Goal: Information Seeking & Learning: Learn about a topic

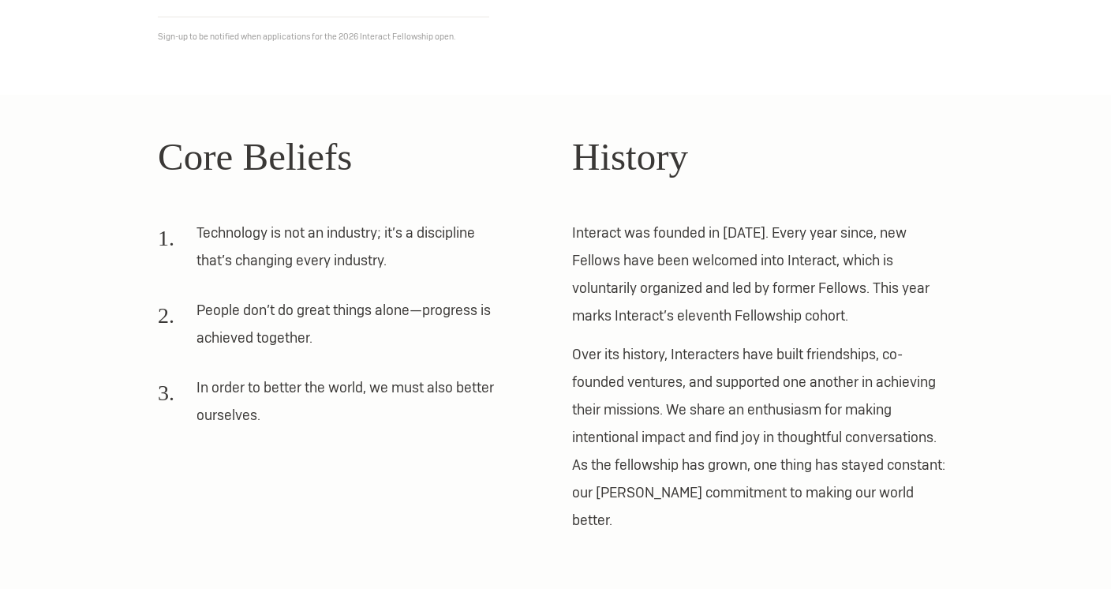
scroll to position [369, 0]
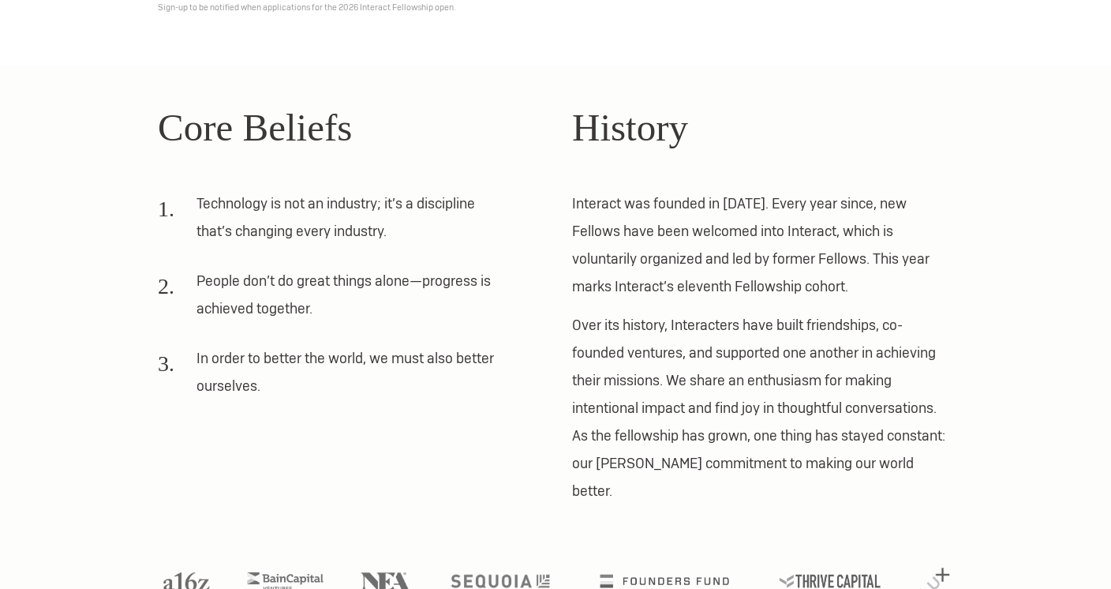
click at [415, 297] on li "People don’t do great things alone—progress is achieved together." at bounding box center [332, 300] width 348 height 66
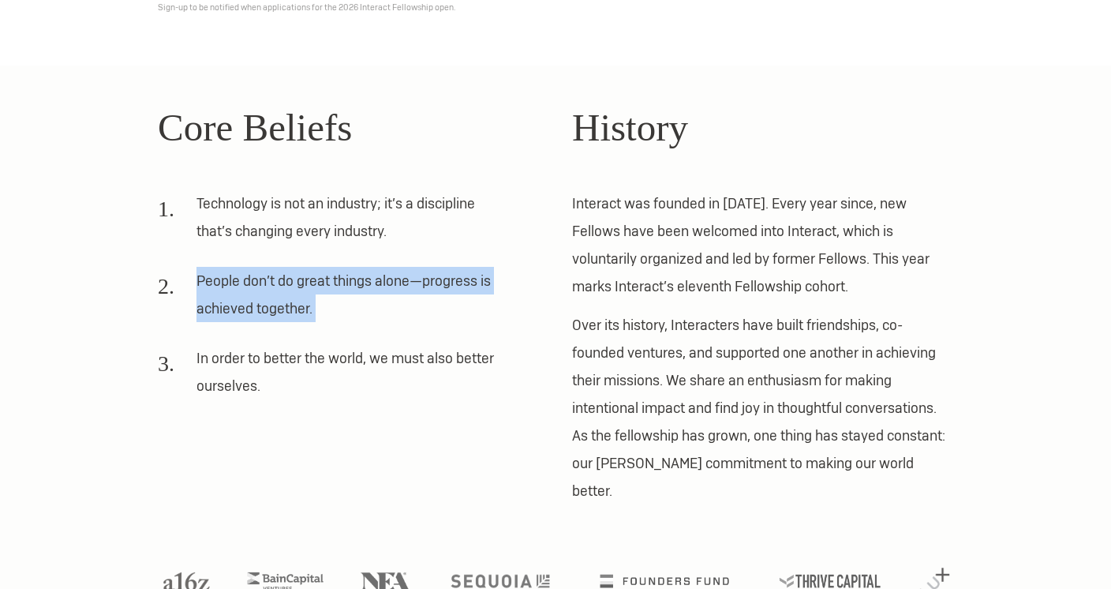
click at [415, 297] on li "People don’t do great things alone—progress is achieved together." at bounding box center [332, 300] width 348 height 66
click at [415, 328] on li "People don’t do great things alone—progress is achieved together." at bounding box center [332, 300] width 348 height 66
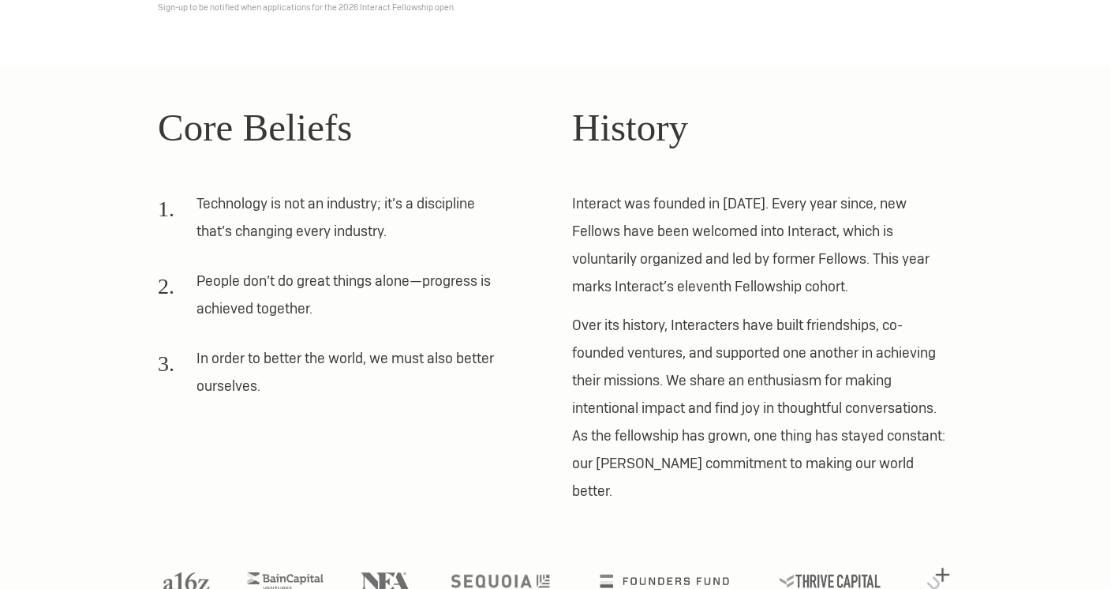
click at [414, 361] on li "In order to better the world, we must also better ourselves." at bounding box center [332, 377] width 348 height 66
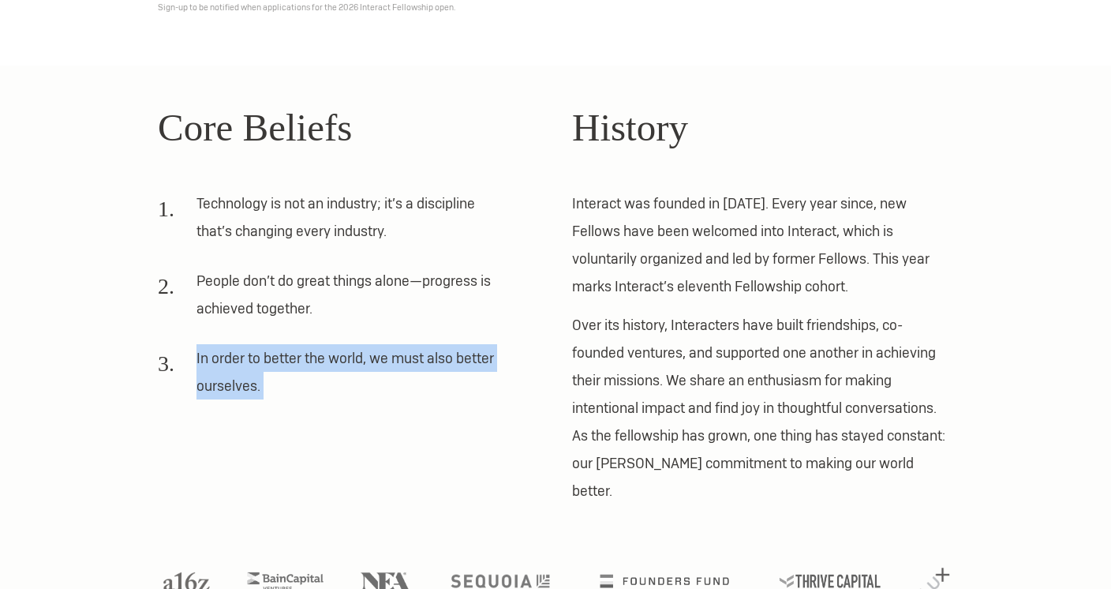
click at [414, 361] on li "In order to better the world, we must also better ourselves." at bounding box center [332, 377] width 348 height 66
click at [414, 384] on li "In order to better the world, we must also better ourselves." at bounding box center [332, 377] width 348 height 66
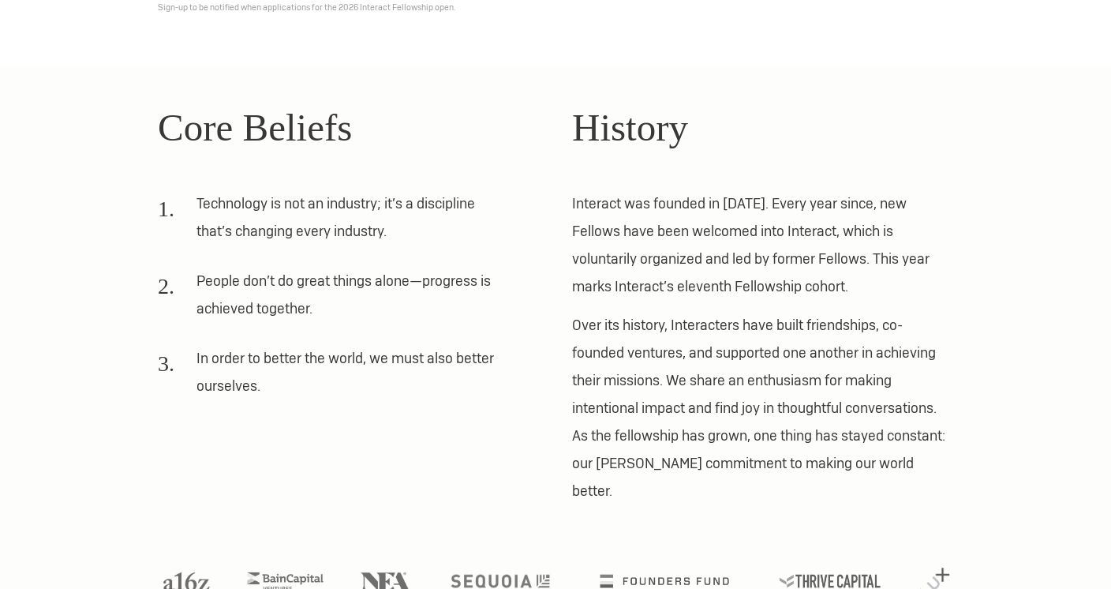
click at [608, 278] on p "Interact was founded in [DATE]. Every year since, new Fellows have been welcome…" at bounding box center [762, 244] width 381 height 110
click at [604, 364] on p "Over its history, Interacters have built friendships, co-founded ventures, and …" at bounding box center [762, 407] width 381 height 193
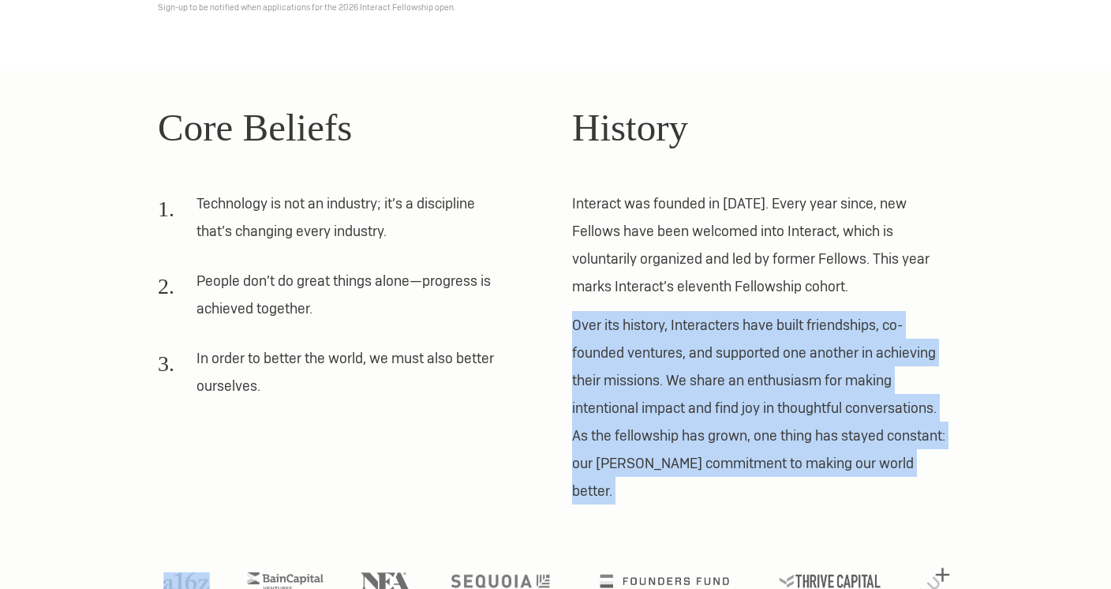
click at [604, 364] on p "Over its history, Interacters have built friendships, co-founded ventures, and …" at bounding box center [762, 407] width 381 height 193
click at [604, 393] on p "Over its history, Interacters have built friendships, co-founded ventures, and …" at bounding box center [762, 407] width 381 height 193
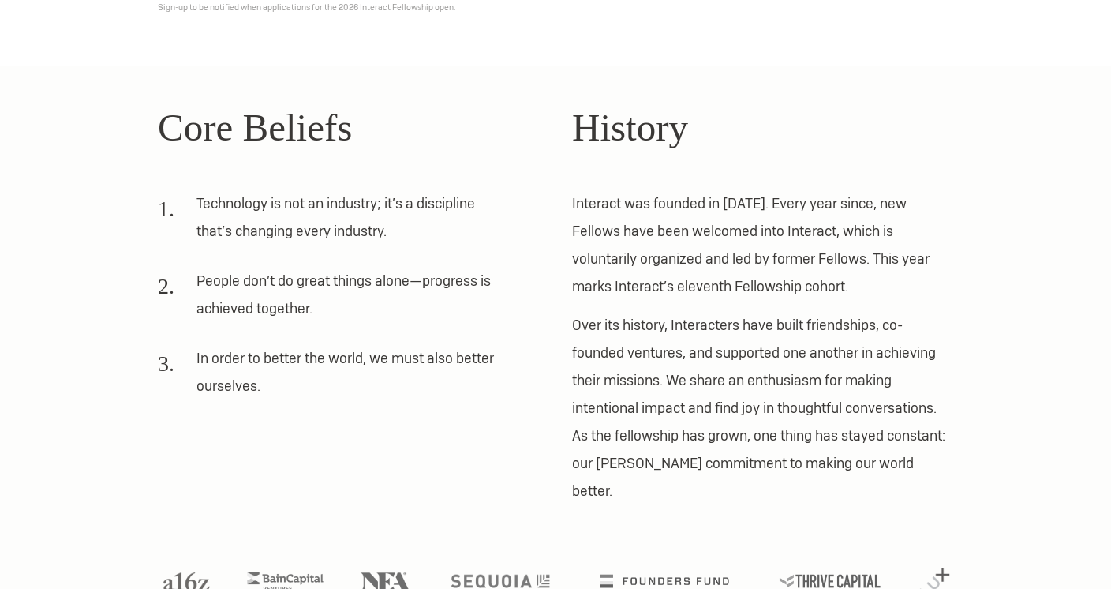
scroll to position [394, 0]
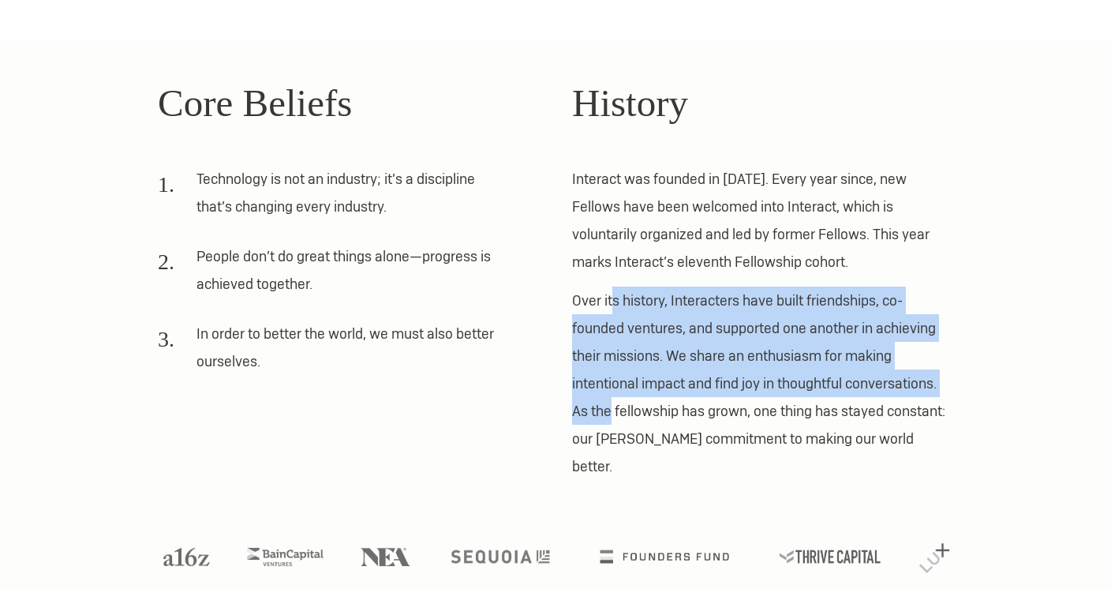
drag, startPoint x: 610, startPoint y: 414, endPoint x: 612, endPoint y: 301, distance: 113.6
click at [612, 301] on p "Over its history, Interacters have built friendships, co-founded ventures, and …" at bounding box center [762, 382] width 381 height 193
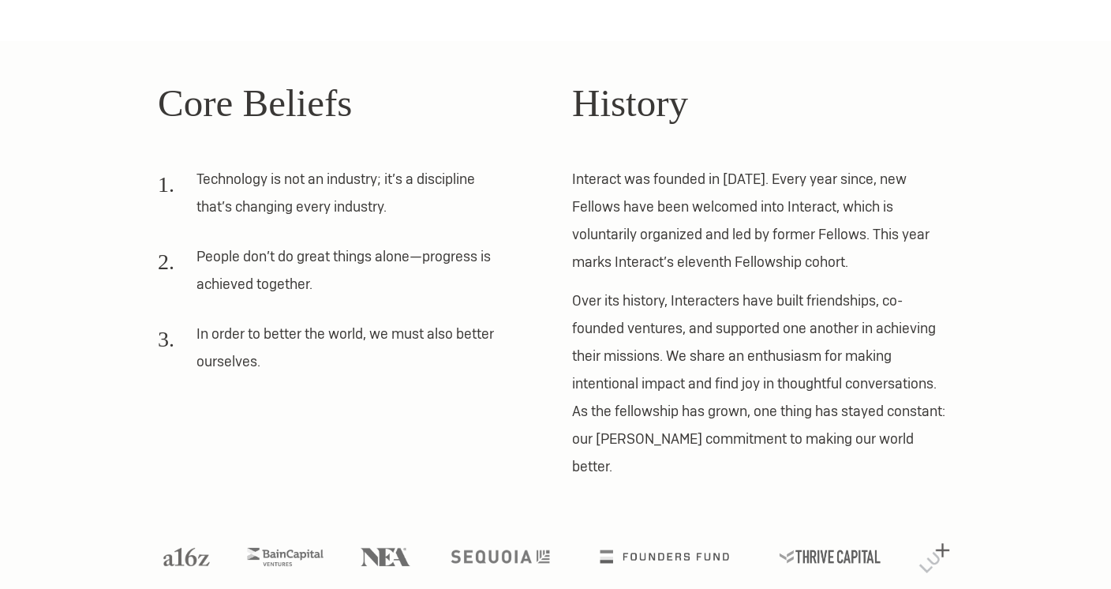
click at [612, 304] on p "Over its history, Interacters have built friendships, co-founded ventures, and …" at bounding box center [762, 382] width 381 height 193
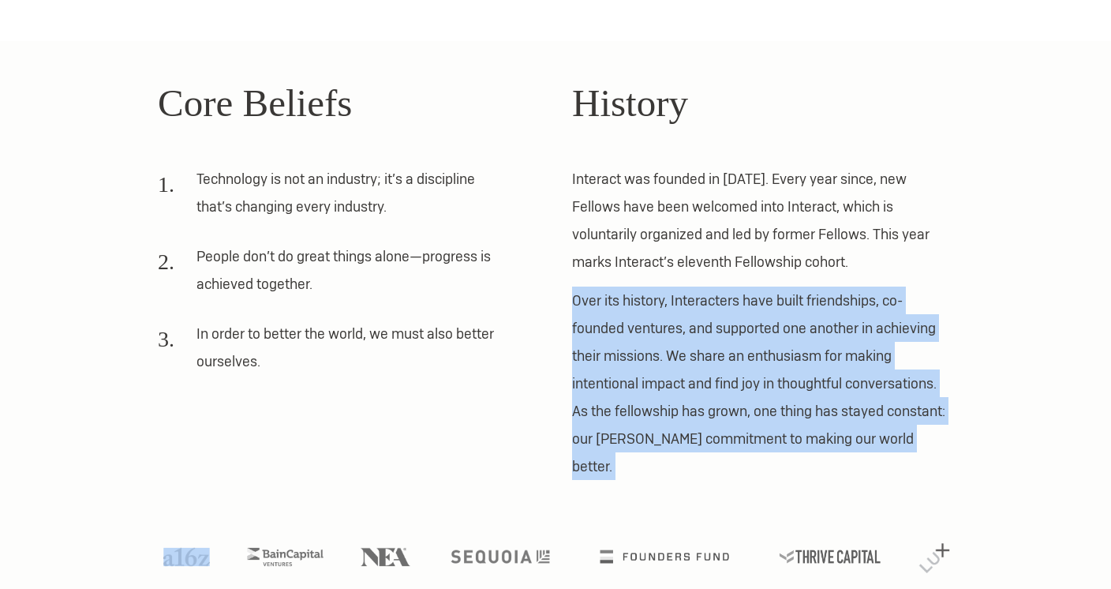
click at [612, 304] on p "Over its history, Interacters have built friendships, co-founded ventures, and …" at bounding box center [762, 382] width 381 height 193
click at [609, 348] on p "Over its history, Interacters have built friendships, co-founded ventures, and …" at bounding box center [762, 382] width 381 height 193
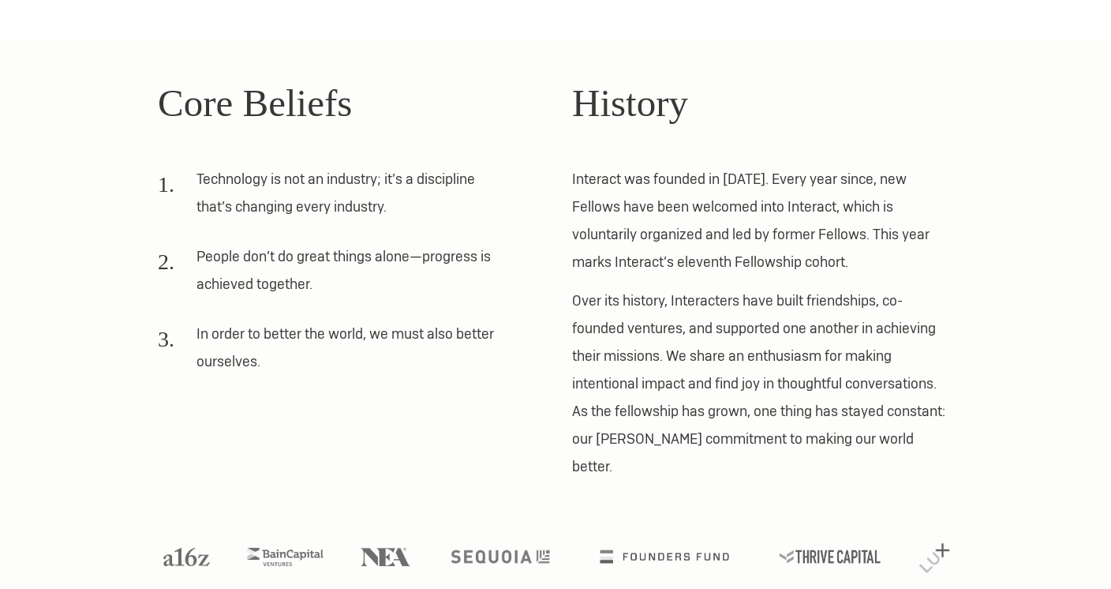
scroll to position [0, 0]
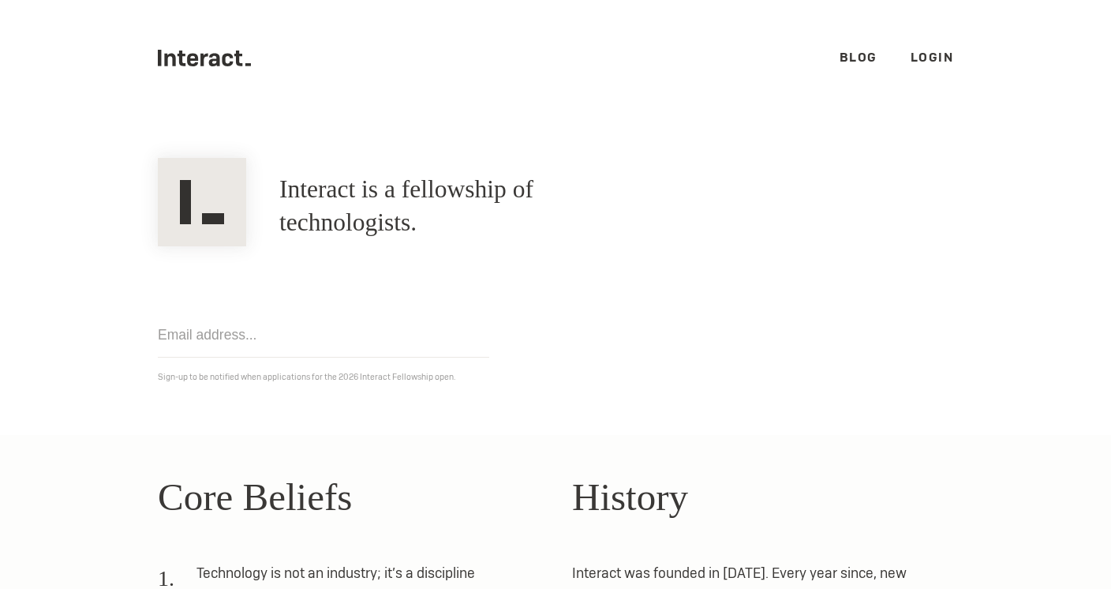
click at [858, 56] on link "Blog" at bounding box center [859, 57] width 38 height 17
